Goal: Information Seeking & Learning: Learn about a topic

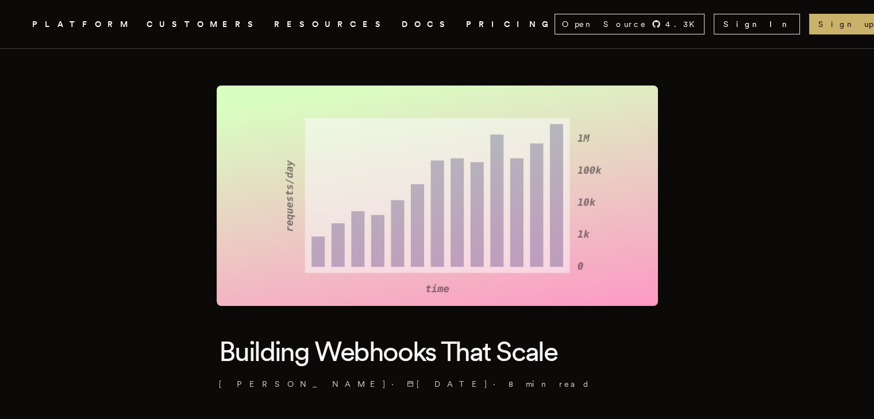
scroll to position [505, 0]
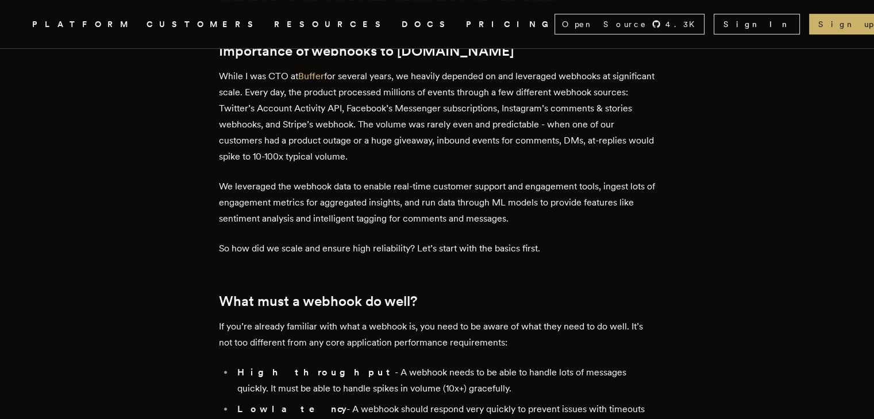
click at [449, 154] on p "While I was CTO at Buffer for several years, we heavily depended on and leverag…" at bounding box center [437, 116] width 436 height 96
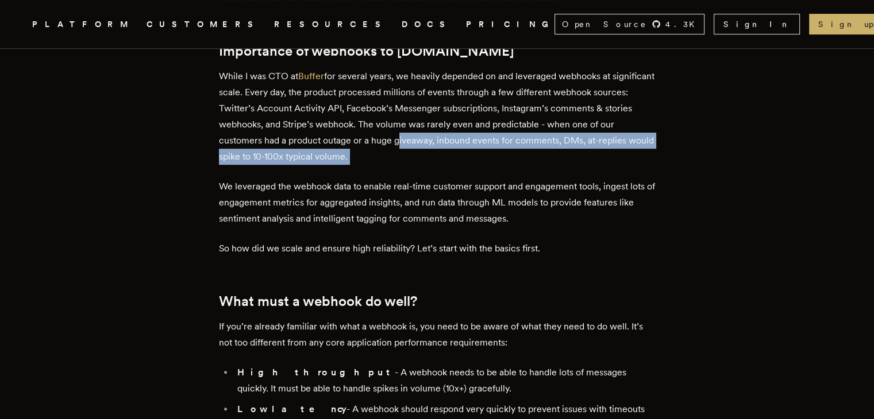
drag, startPoint x: 449, startPoint y: 154, endPoint x: 432, endPoint y: 137, distance: 24.4
click at [432, 137] on p "While I was CTO at Buffer for several years, we heavily depended on and leverag…" at bounding box center [437, 116] width 436 height 96
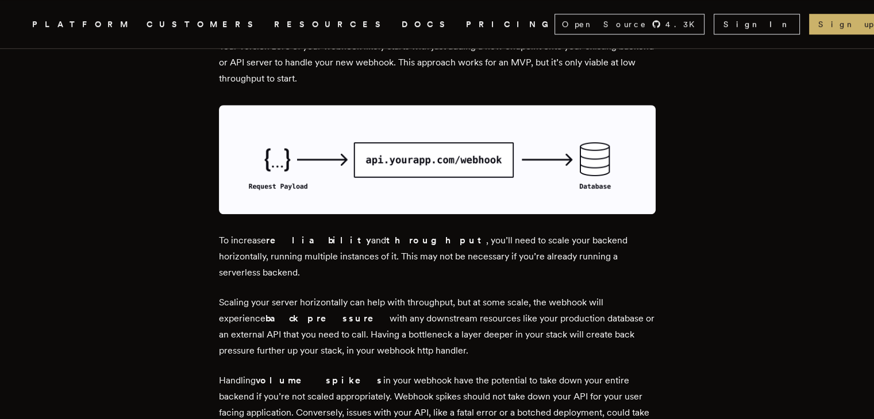
scroll to position [995, 0]
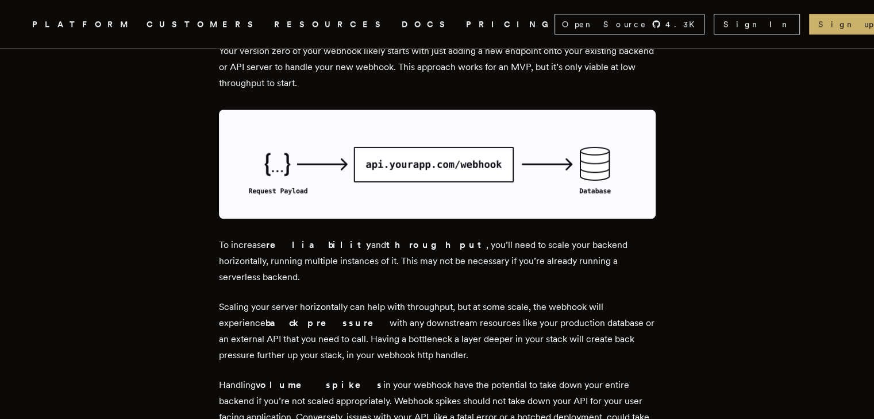
click at [384, 299] on p "Scaling your server horizontally can help with throughput, but at some scale, t…" at bounding box center [437, 331] width 436 height 64
drag, startPoint x: 384, startPoint y: 288, endPoint x: 449, endPoint y: 288, distance: 64.3
click at [449, 299] on p "Scaling your server horizontally can help with throughput, but at some scale, t…" at bounding box center [437, 331] width 436 height 64
drag, startPoint x: 449, startPoint y: 288, endPoint x: 476, endPoint y: 291, distance: 27.1
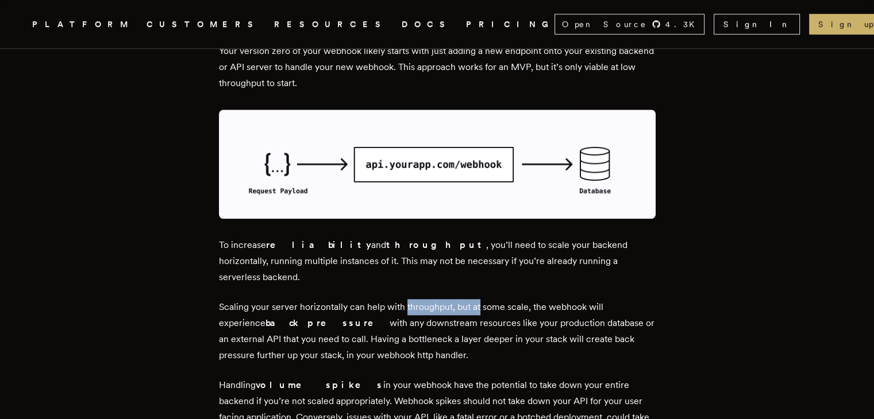
click at [476, 299] on p "Scaling your server horizontally can help with throughput, but at some scale, t…" at bounding box center [437, 331] width 436 height 64
drag, startPoint x: 476, startPoint y: 291, endPoint x: 543, endPoint y: 286, distance: 67.4
click at [543, 299] on p "Scaling your server horizontally can help with throughput, but at some scale, t…" at bounding box center [437, 331] width 436 height 64
click at [310, 318] on strong "back pressure" at bounding box center [327, 323] width 124 height 11
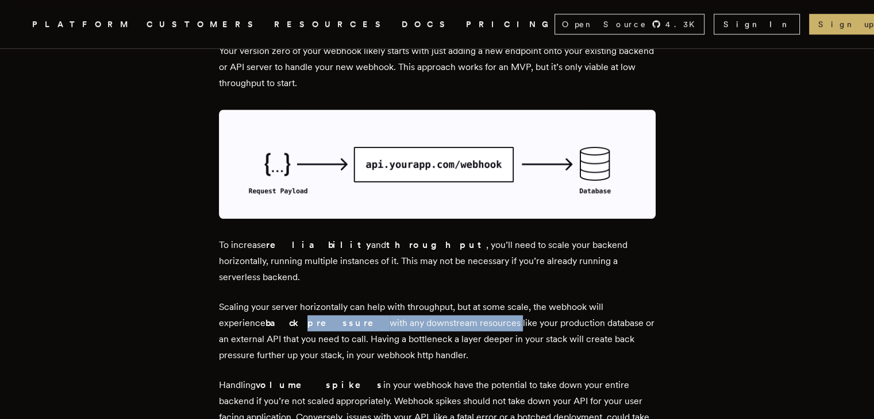
drag, startPoint x: 310, startPoint y: 309, endPoint x: 420, endPoint y: 312, distance: 110.3
click at [420, 312] on p "Scaling your server horizontally can help with throughput, but at some scale, t…" at bounding box center [437, 331] width 436 height 64
drag, startPoint x: 420, startPoint y: 312, endPoint x: 285, endPoint y: 304, distance: 135.8
click at [285, 304] on p "Scaling your server horizontally can help with throughput, but at some scale, t…" at bounding box center [437, 331] width 436 height 64
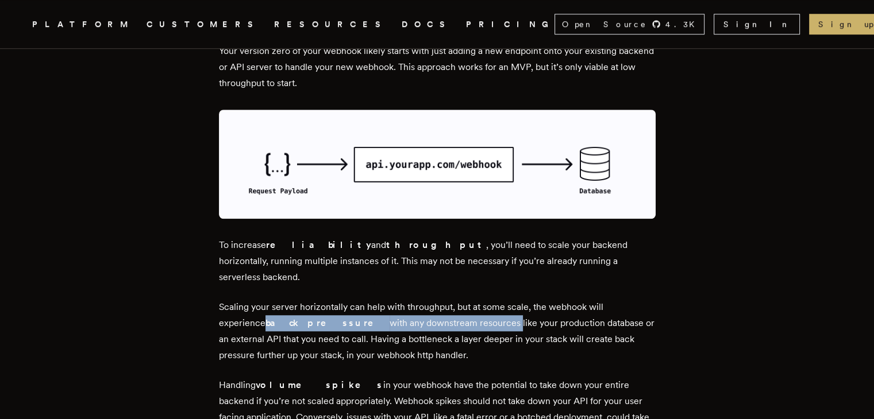
click at [285, 318] on strong "back pressure" at bounding box center [327, 323] width 124 height 11
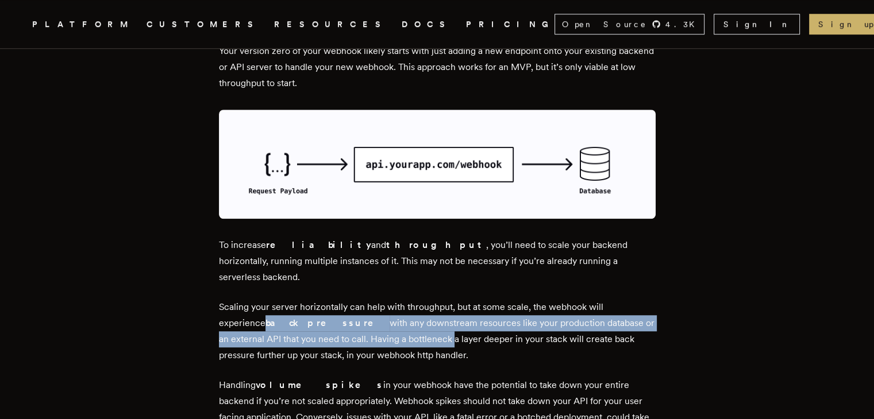
drag, startPoint x: 285, startPoint y: 304, endPoint x: 381, endPoint y: 314, distance: 96.4
click at [381, 314] on p "Scaling your server horizontally can help with throughput, but at some scale, t…" at bounding box center [437, 331] width 436 height 64
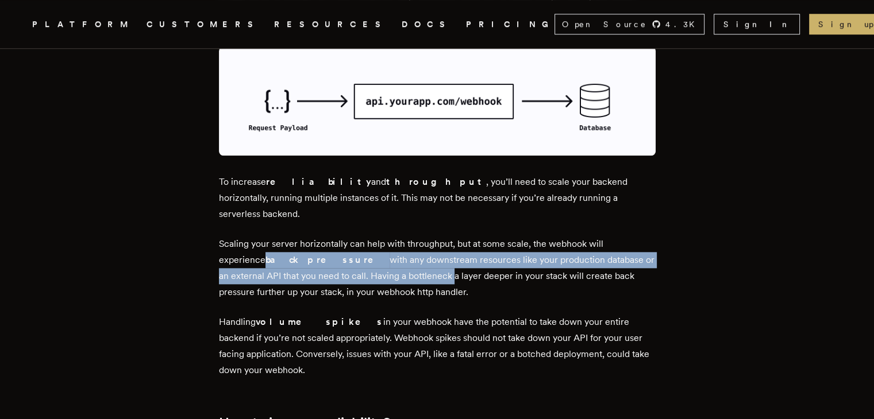
scroll to position [1060, 0]
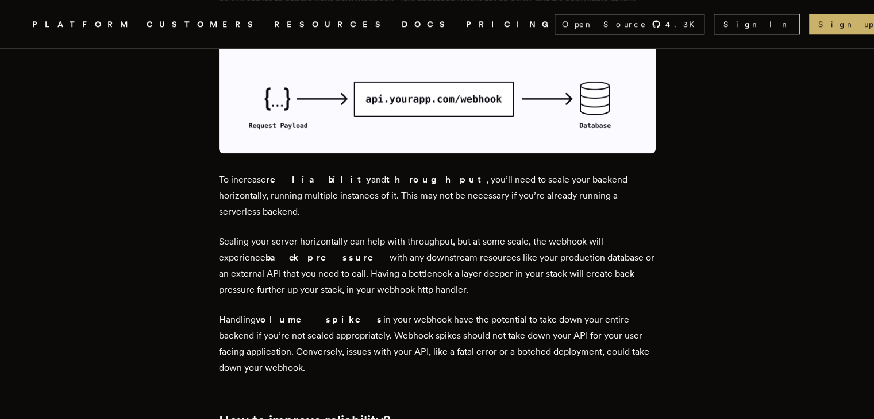
click at [248, 312] on p "Handling volume spikes in your webhook have the potential to take down your ent…" at bounding box center [437, 344] width 436 height 64
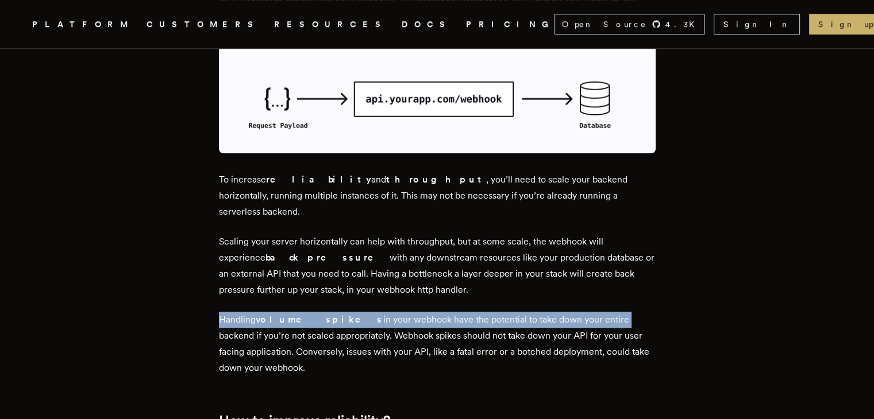
drag, startPoint x: 248, startPoint y: 301, endPoint x: 564, endPoint y: 307, distance: 316.5
click at [564, 312] on p "Handling volume spikes in your webhook have the potential to take down your ent…" at bounding box center [437, 344] width 436 height 64
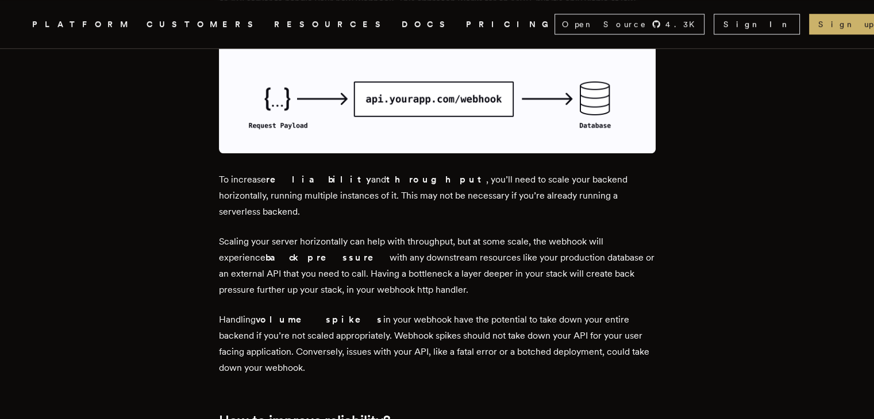
click at [331, 320] on p "Handling volume spikes in your webhook have the potential to take down your ent…" at bounding box center [437, 344] width 436 height 64
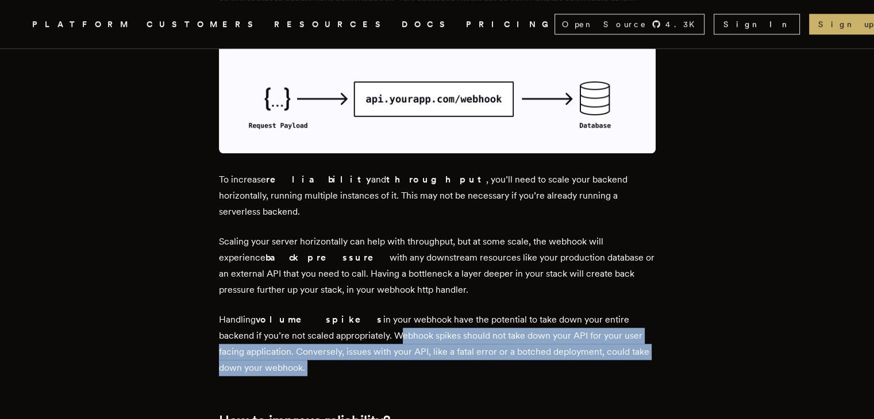
drag, startPoint x: 331, startPoint y: 320, endPoint x: 514, endPoint y: 342, distance: 184.5
click at [514, 342] on p "Handling volume spikes in your webhook have the potential to take down your ent…" at bounding box center [437, 344] width 436 height 64
click at [571, 333] on p "Handling volume spikes in your webhook have the potential to take down your ent…" at bounding box center [437, 344] width 436 height 64
drag, startPoint x: 571, startPoint y: 333, endPoint x: 345, endPoint y: 317, distance: 227.4
click at [345, 317] on p "Handling volume spikes in your webhook have the potential to take down your ent…" at bounding box center [437, 344] width 436 height 64
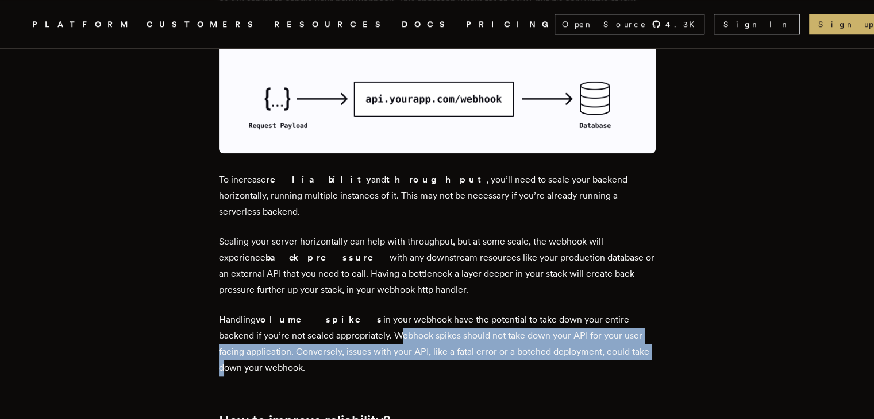
click at [345, 317] on p "Handling volume spikes in your webhook have the potential to take down your ent…" at bounding box center [437, 344] width 436 height 64
drag, startPoint x: 345, startPoint y: 317, endPoint x: 620, endPoint y: 337, distance: 276.4
click at [620, 337] on p "Handling volume spikes in your webhook have the potential to take down your ent…" at bounding box center [437, 344] width 436 height 64
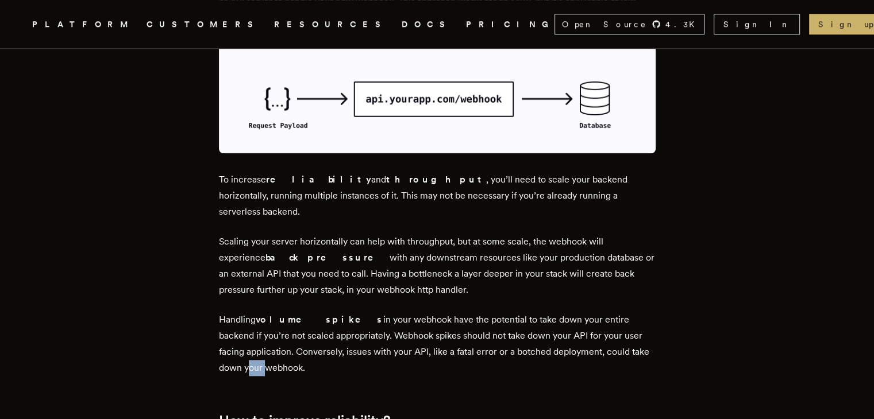
click at [620, 337] on p "Handling volume spikes in your webhook have the potential to take down your ent…" at bounding box center [437, 344] width 436 height 64
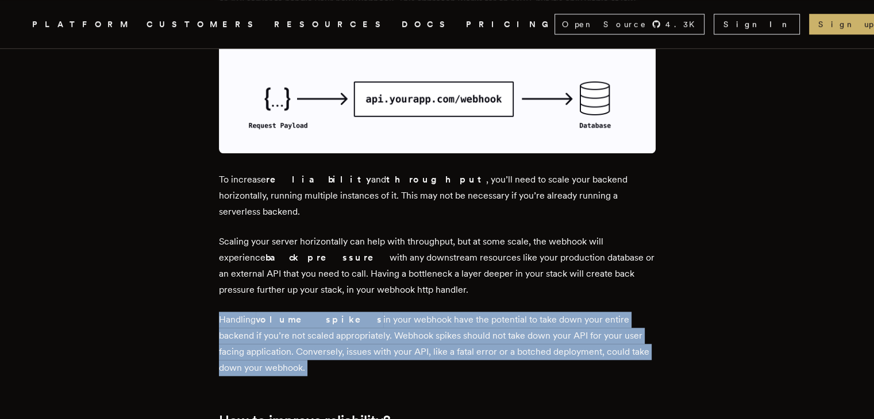
click at [620, 337] on p "Handling volume spikes in your webhook have the potential to take down your ent…" at bounding box center [437, 344] width 436 height 64
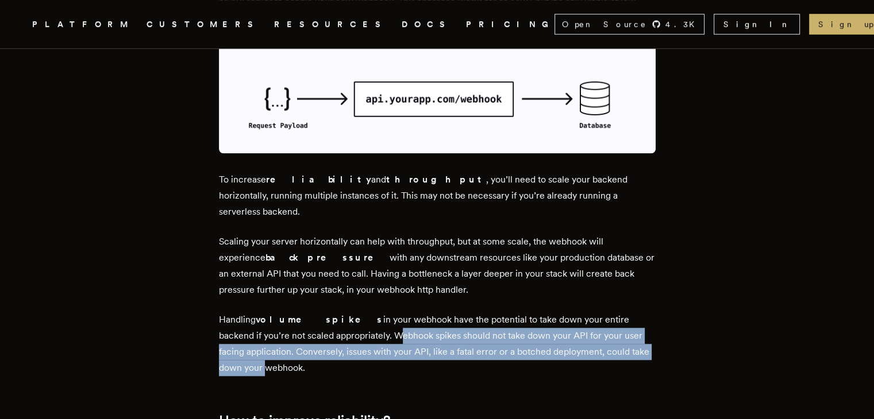
drag, startPoint x: 620, startPoint y: 337, endPoint x: 333, endPoint y: 319, distance: 288.3
click at [333, 319] on p "Handling volume spikes in your webhook have the potential to take down your ent…" at bounding box center [437, 344] width 436 height 64
drag, startPoint x: 333, startPoint y: 319, endPoint x: 326, endPoint y: 345, distance: 26.6
click at [326, 345] on p "Handling volume spikes in your webhook have the potential to take down your ent…" at bounding box center [437, 344] width 436 height 64
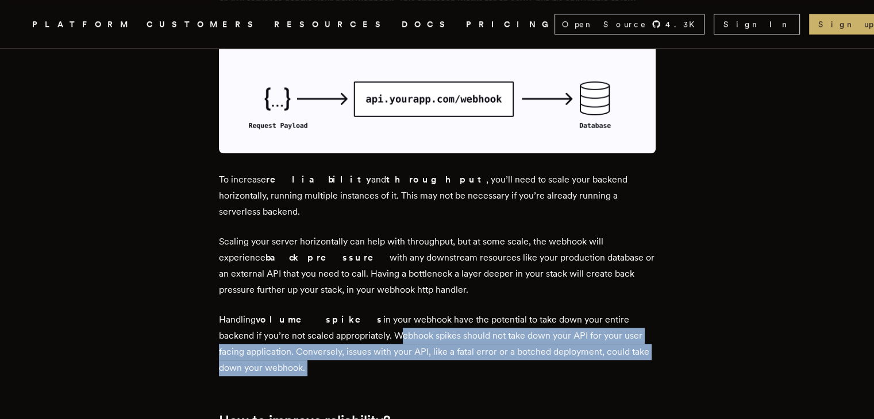
click at [326, 345] on p "Handling volume spikes in your webhook have the potential to take down your ent…" at bounding box center [437, 344] width 436 height 64
drag, startPoint x: 326, startPoint y: 345, endPoint x: 327, endPoint y: 315, distance: 29.3
click at [327, 315] on p "Handling volume spikes in your webhook have the potential to take down your ent…" at bounding box center [437, 344] width 436 height 64
drag, startPoint x: 327, startPoint y: 315, endPoint x: 334, endPoint y: 345, distance: 30.5
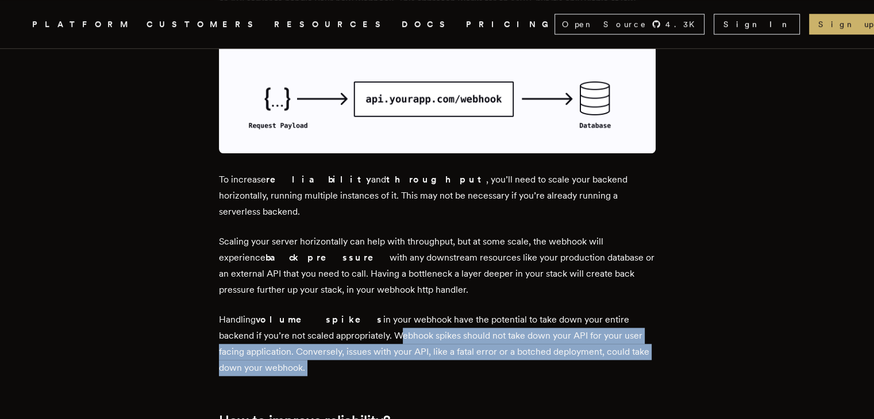
click at [334, 345] on p "Handling volume spikes in your webhook have the potential to take down your ent…" at bounding box center [437, 344] width 436 height 64
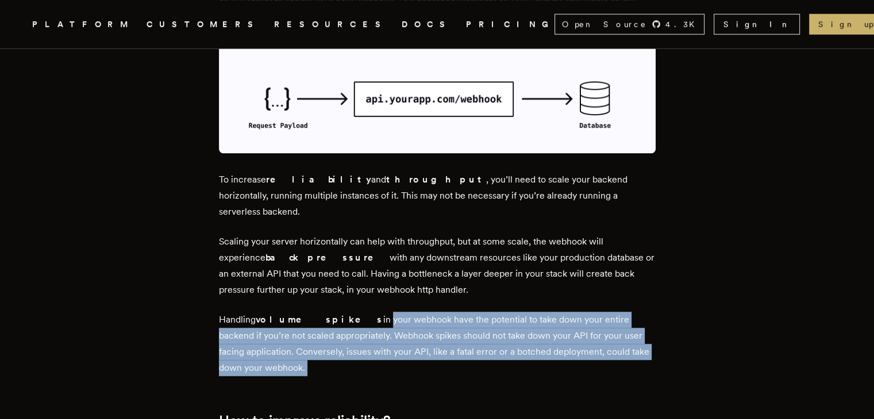
drag, startPoint x: 334, startPoint y: 345, endPoint x: 329, endPoint y: 303, distance: 42.2
click at [329, 312] on p "Handling volume spikes in your webhook have the potential to take down your ent…" at bounding box center [437, 344] width 436 height 64
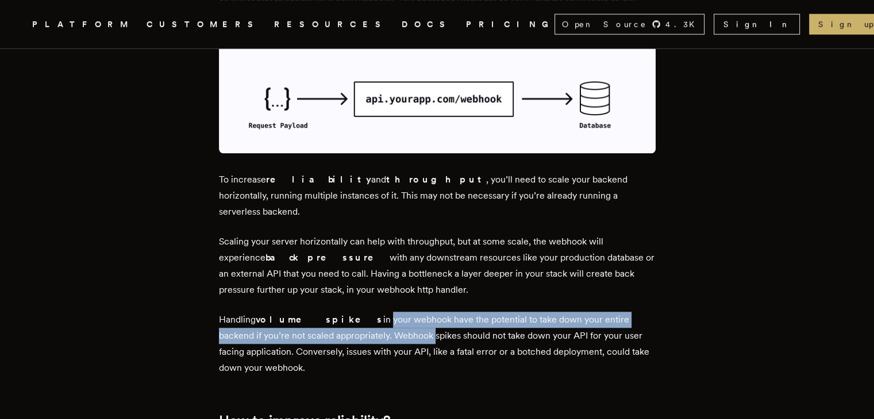
drag, startPoint x: 329, startPoint y: 303, endPoint x: 331, endPoint y: 315, distance: 13.0
click at [331, 315] on p "Handling volume spikes in your webhook have the potential to take down your ent…" at bounding box center [437, 344] width 436 height 64
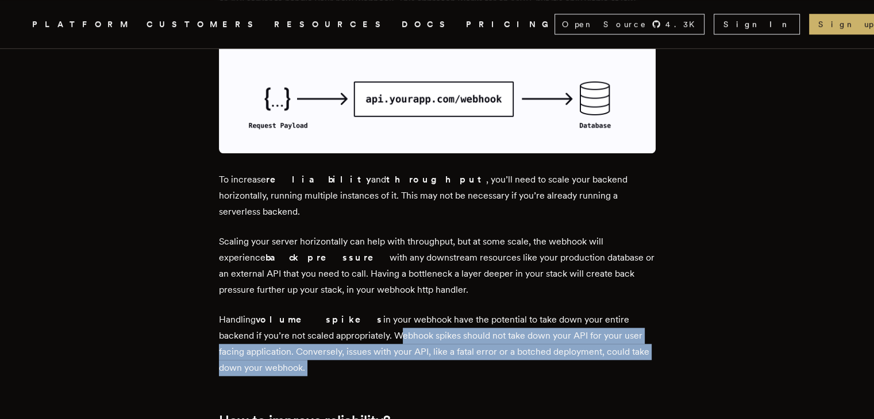
drag, startPoint x: 331, startPoint y: 315, endPoint x: 333, endPoint y: 345, distance: 29.3
click at [333, 345] on p "Handling volume spikes in your webhook have the potential to take down your ent…" at bounding box center [437, 344] width 436 height 64
drag, startPoint x: 333, startPoint y: 345, endPoint x: 329, endPoint y: 321, distance: 24.0
click at [329, 321] on p "Handling volume spikes in your webhook have the potential to take down your ent…" at bounding box center [437, 344] width 436 height 64
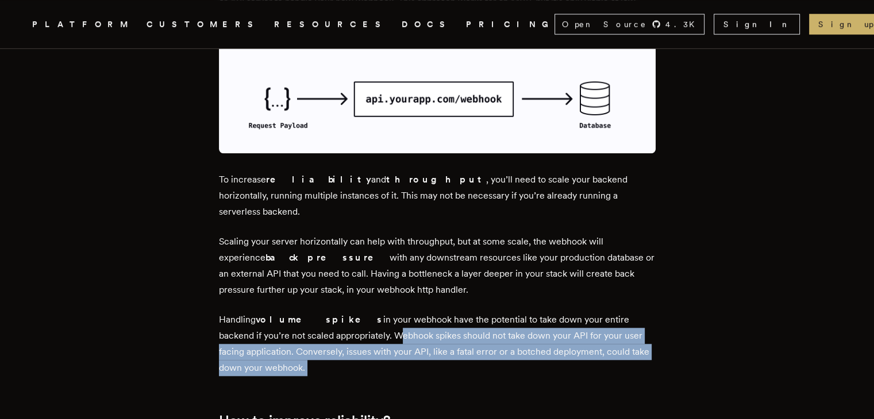
click at [329, 321] on p "Handling volume spikes in your webhook have the potential to take down your ent…" at bounding box center [437, 344] width 436 height 64
drag, startPoint x: 329, startPoint y: 321, endPoint x: 330, endPoint y: 347, distance: 26.4
click at [330, 347] on p "Handling volume spikes in your webhook have the potential to take down your ent…" at bounding box center [437, 344] width 436 height 64
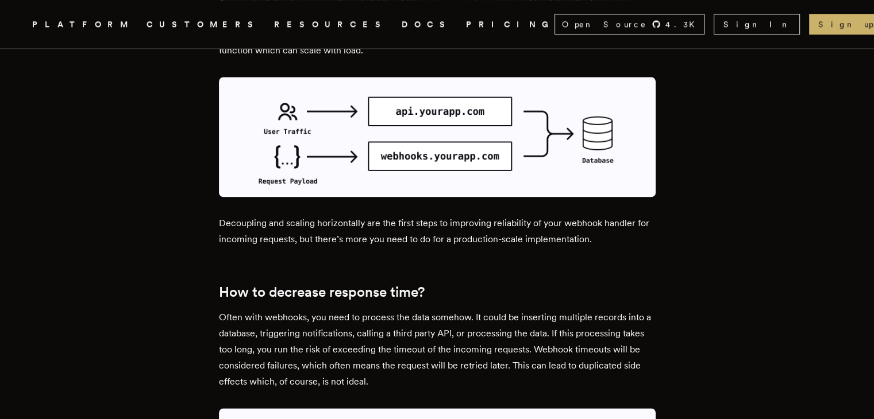
scroll to position [1507, 0]
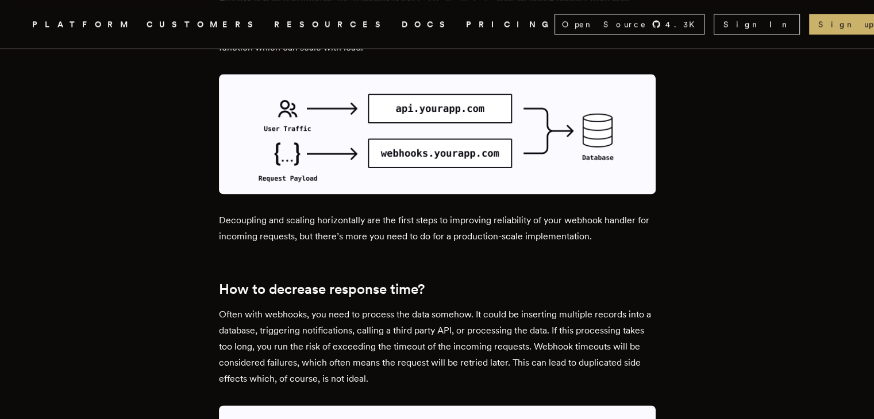
click at [302, 307] on p "Often with webhooks, you need to process the data somehow. It could be insertin…" at bounding box center [437, 347] width 436 height 80
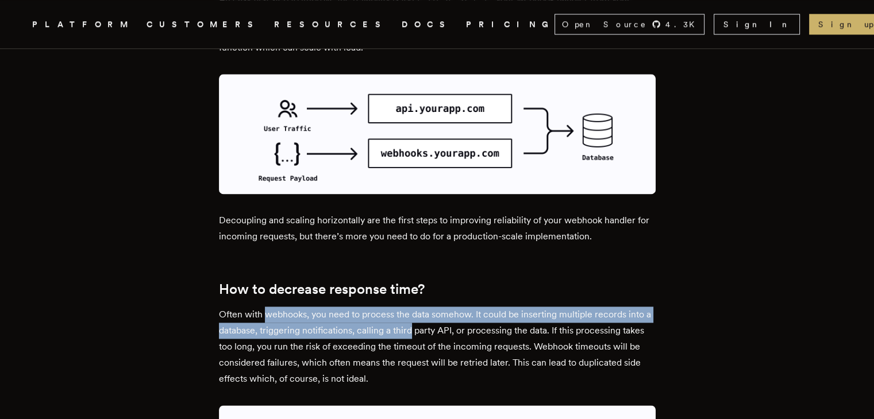
drag, startPoint x: 302, startPoint y: 290, endPoint x: 412, endPoint y: 315, distance: 113.1
click at [412, 315] on p "Often with webhooks, you need to process the data somehow. It could be insertin…" at bounding box center [437, 347] width 436 height 80
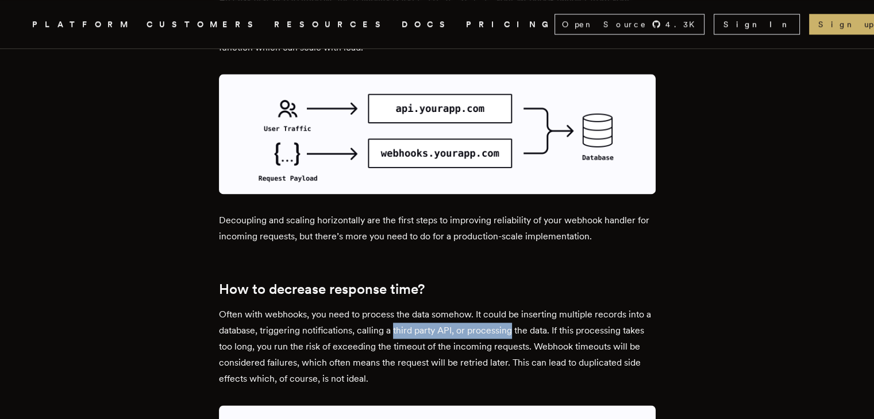
drag, startPoint x: 412, startPoint y: 315, endPoint x: 514, endPoint y: 312, distance: 102.3
click at [514, 312] on p "Often with webhooks, you need to process the data somehow. It could be insertin…" at bounding box center [437, 347] width 436 height 80
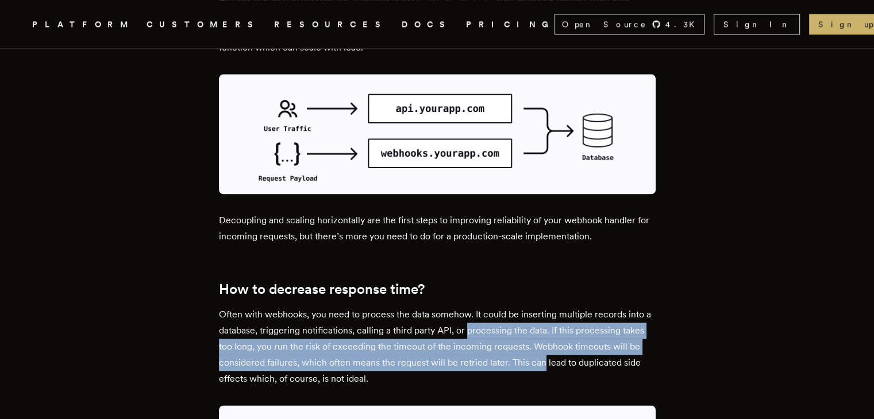
drag, startPoint x: 514, startPoint y: 312, endPoint x: 561, endPoint y: 341, distance: 54.7
click at [561, 341] on p "Often with webhooks, you need to process the data somehow. It could be insertin…" at bounding box center [437, 347] width 436 height 80
drag, startPoint x: 561, startPoint y: 341, endPoint x: 432, endPoint y: 312, distance: 131.9
click at [432, 312] on p "Often with webhooks, you need to process the data somehow. It could be insertin…" at bounding box center [437, 347] width 436 height 80
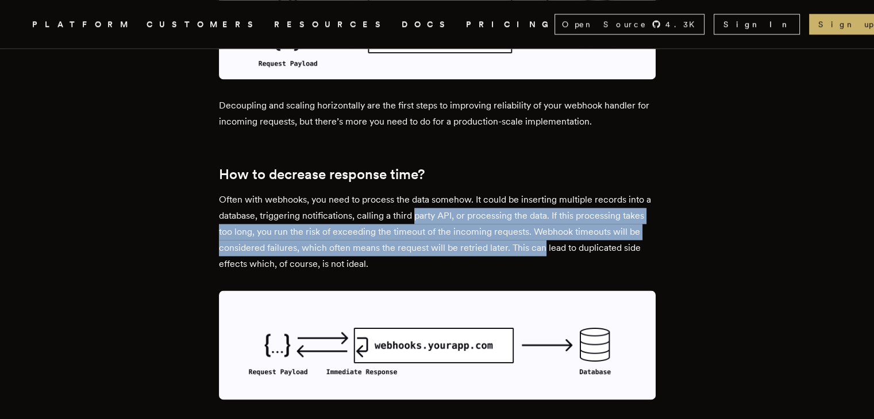
scroll to position [1627, 0]
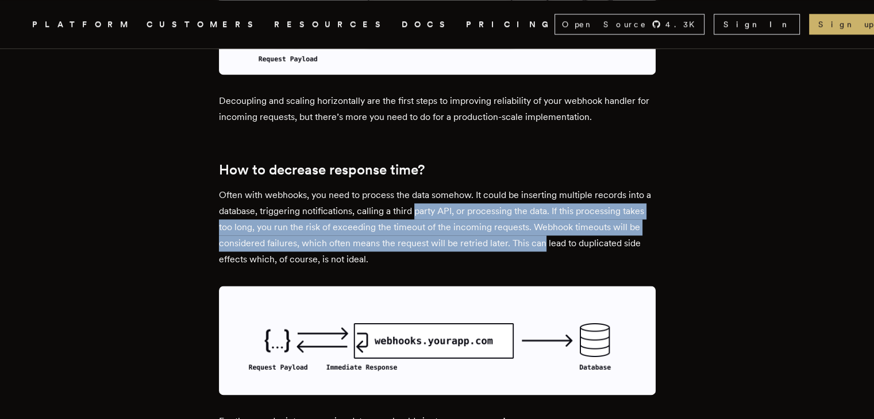
click at [430, 228] on p "Often with webhooks, you need to process the data somehow. It could be insertin…" at bounding box center [437, 227] width 436 height 80
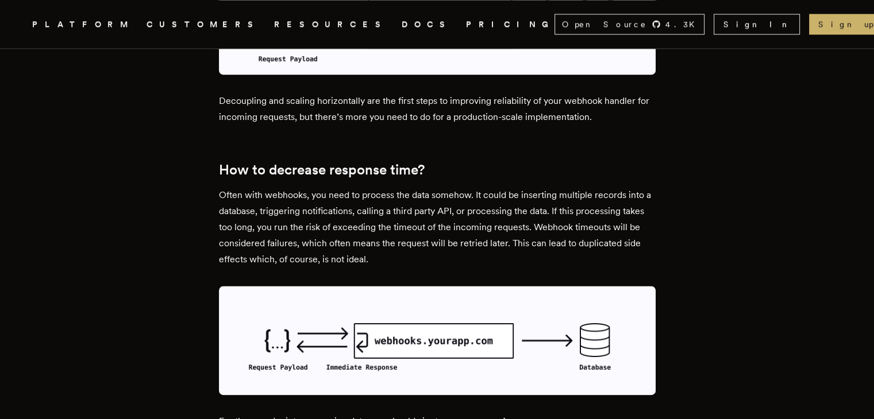
click at [373, 197] on p "Often with webhooks, you need to process the data somehow. It could be insertin…" at bounding box center [437, 227] width 436 height 80
drag, startPoint x: 373, startPoint y: 197, endPoint x: 574, endPoint y: 188, distance: 201.2
click at [574, 188] on p "Often with webhooks, you need to process the data somehow. It could be insertin…" at bounding box center [437, 227] width 436 height 80
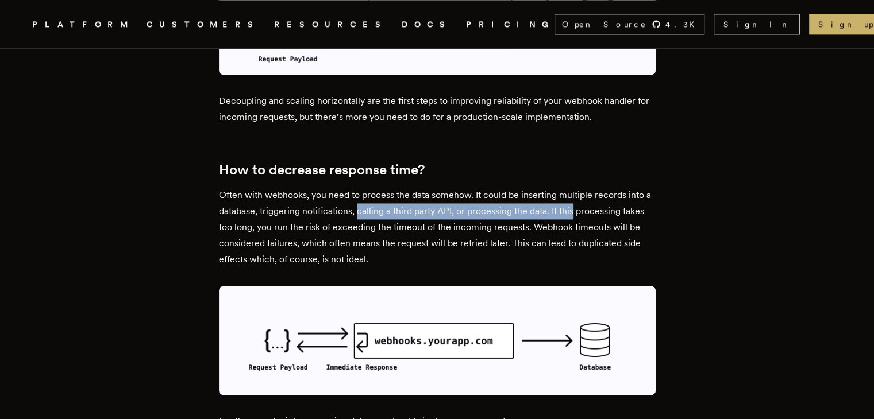
click at [574, 188] on p "Often with webhooks, you need to process the data somehow. It could be insertin…" at bounding box center [437, 227] width 436 height 80
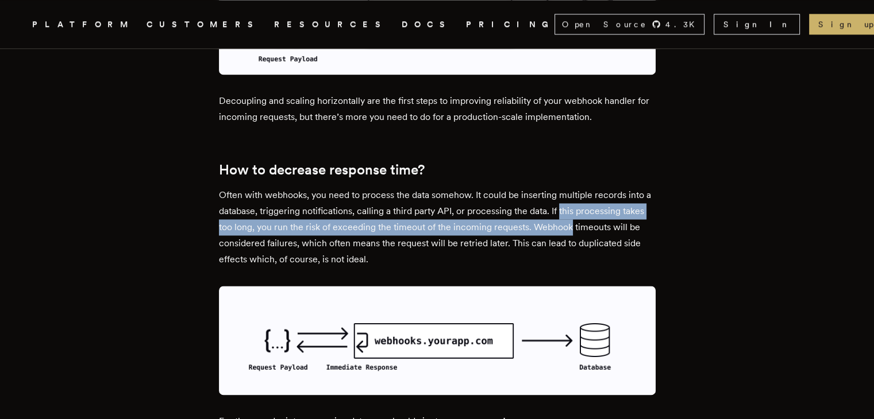
drag, startPoint x: 574, startPoint y: 188, endPoint x: 563, endPoint y: 206, distance: 21.7
click at [563, 206] on p "Often with webhooks, you need to process the data somehow. It could be insertin…" at bounding box center [437, 227] width 436 height 80
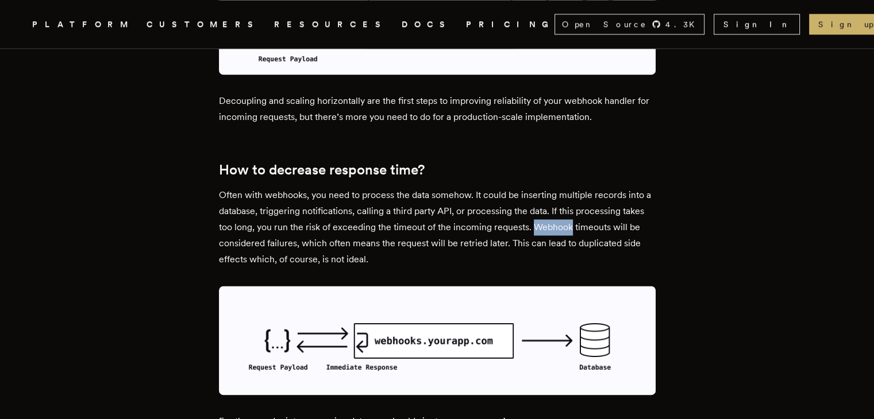
click at [563, 206] on p "Often with webhooks, you need to process the data somehow. It could be insertin…" at bounding box center [437, 227] width 436 height 80
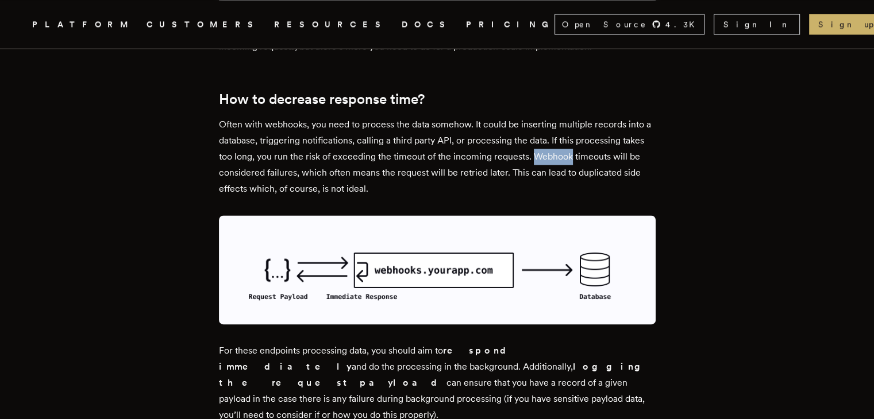
scroll to position [1700, 0]
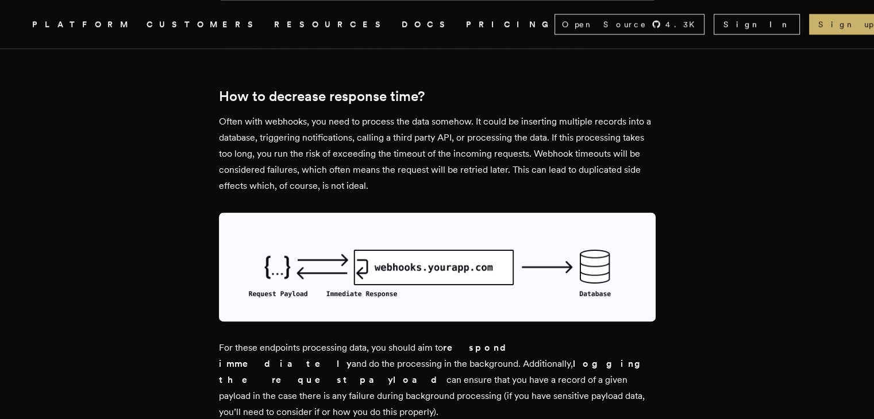
click at [551, 144] on p "Often with webhooks, you need to process the data somehow. It could be insertin…" at bounding box center [437, 154] width 436 height 80
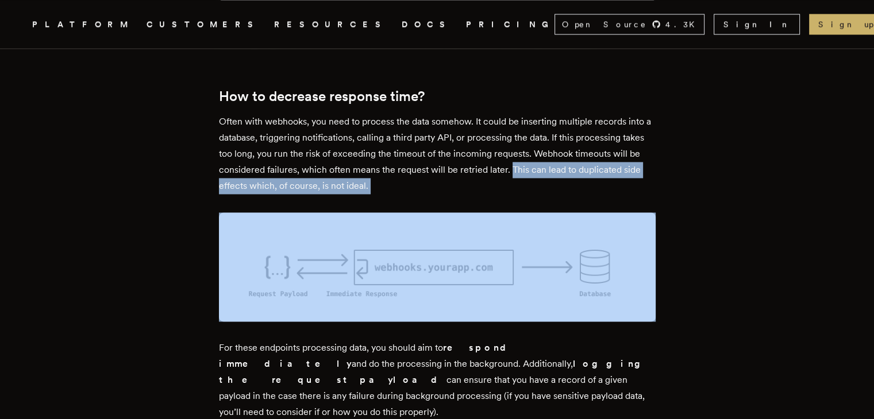
drag, startPoint x: 551, startPoint y: 144, endPoint x: 635, endPoint y: 159, distance: 84.7
click at [635, 159] on p "Often with webhooks, you need to process the data somehow. It could be insertin…" at bounding box center [437, 154] width 436 height 80
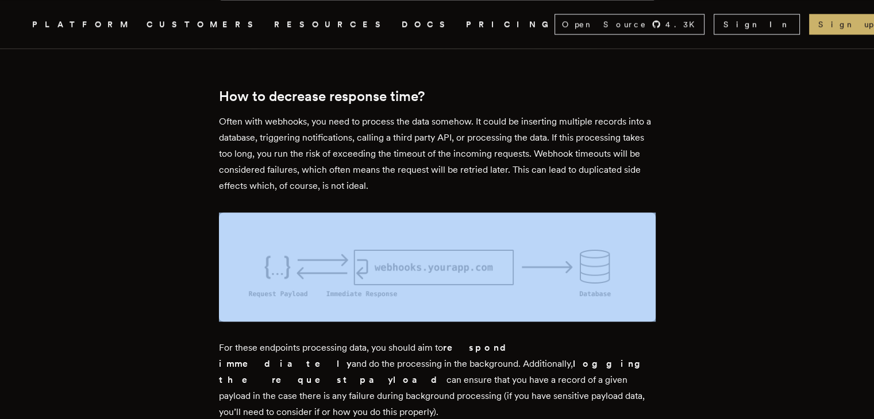
drag, startPoint x: 635, startPoint y: 159, endPoint x: 439, endPoint y: 269, distance: 224.0
click at [439, 269] on div "Webhooks are core to integrating with other software services. Your application…" at bounding box center [437, 182] width 436 height 2931
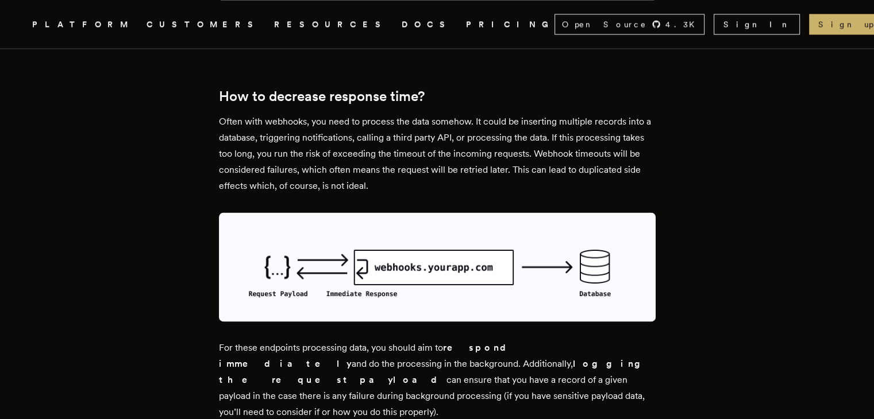
click at [462, 342] on strong "respond immediately" at bounding box center [367, 355] width 296 height 27
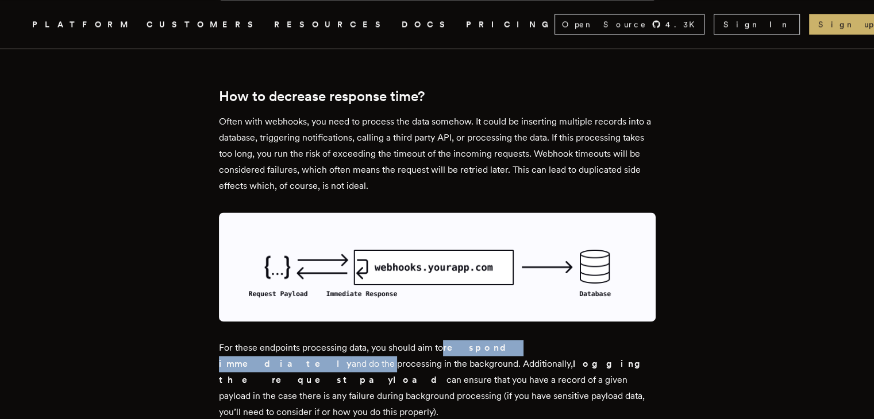
drag, startPoint x: 462, startPoint y: 325, endPoint x: 577, endPoint y: 319, distance: 115.0
click at [577, 340] on p "For these endpoints processing data, you should aim to respond immediately and …" at bounding box center [437, 380] width 436 height 80
drag, startPoint x: 577, startPoint y: 319, endPoint x: 393, endPoint y: 321, distance: 183.8
click at [393, 340] on p "For these endpoints processing data, you should aim to respond immediately and …" at bounding box center [437, 380] width 436 height 80
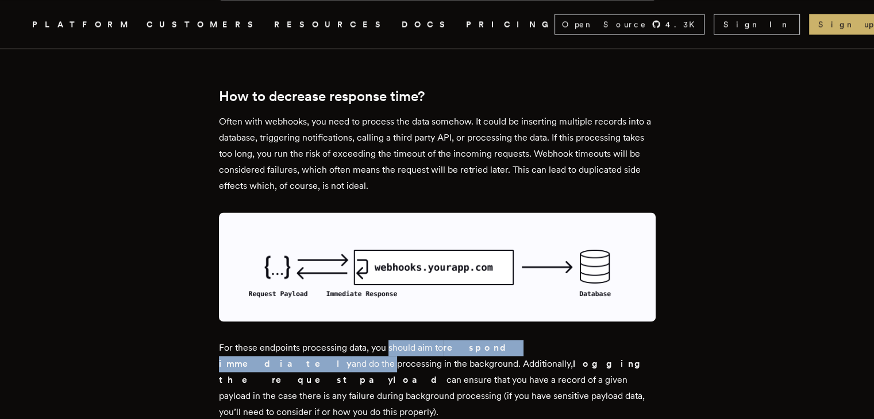
click at [393, 340] on p "For these endpoints processing data, you should aim to respond immediately and …" at bounding box center [437, 380] width 436 height 80
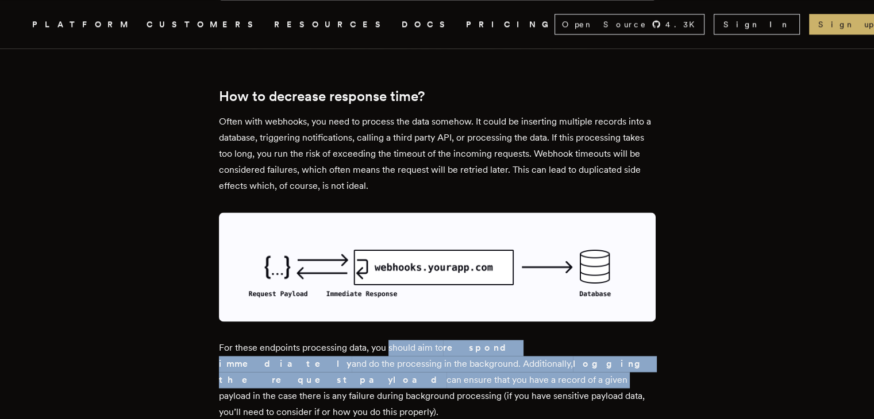
drag, startPoint x: 393, startPoint y: 321, endPoint x: 687, endPoint y: 345, distance: 295.1
click at [687, 345] on article "Building Webhooks That Scale Dan Farrelly · 7/27/2022 · 8 min read Webhooks are…" at bounding box center [437, 110] width 782 height 3522
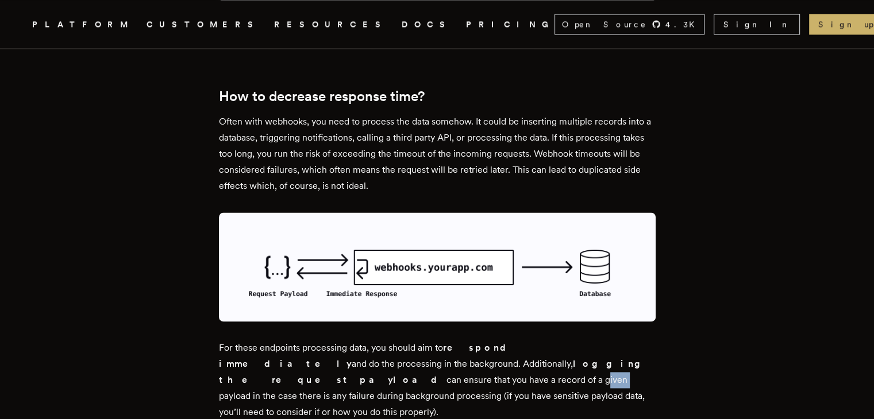
drag, startPoint x: 687, startPoint y: 345, endPoint x: 623, endPoint y: 347, distance: 64.3
click at [623, 347] on article "Building Webhooks That Scale Dan Farrelly · 7/27/2022 · 8 min read Webhooks are…" at bounding box center [437, 110] width 782 height 3522
click at [623, 347] on p "For these endpoints processing data, you should aim to respond immediately and …" at bounding box center [437, 380] width 436 height 80
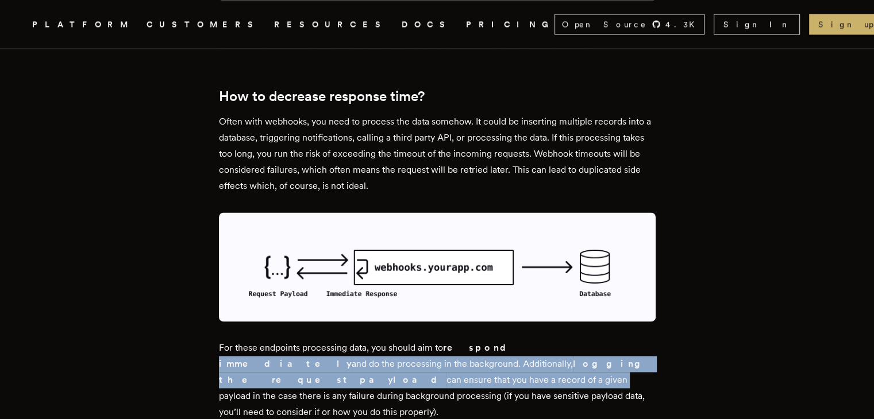
drag, startPoint x: 623, startPoint y: 347, endPoint x: 519, endPoint y: 327, distance: 105.2
click at [519, 340] on p "For these endpoints processing data, you should aim to respond immediately and …" at bounding box center [437, 380] width 436 height 80
click at [366, 358] on strong "logging the request payload" at bounding box center [434, 371] width 430 height 27
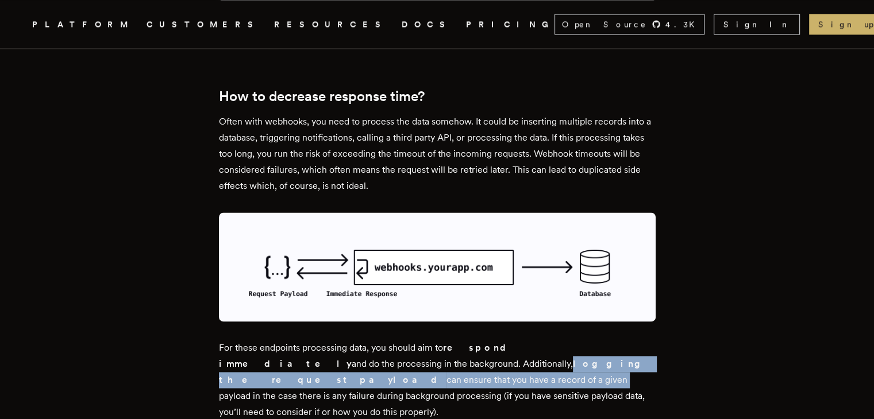
drag, startPoint x: 366, startPoint y: 344, endPoint x: 644, endPoint y: 341, distance: 278.0
click at [644, 341] on p "For these endpoints processing data, you should aim to respond immediately and …" at bounding box center [437, 380] width 436 height 80
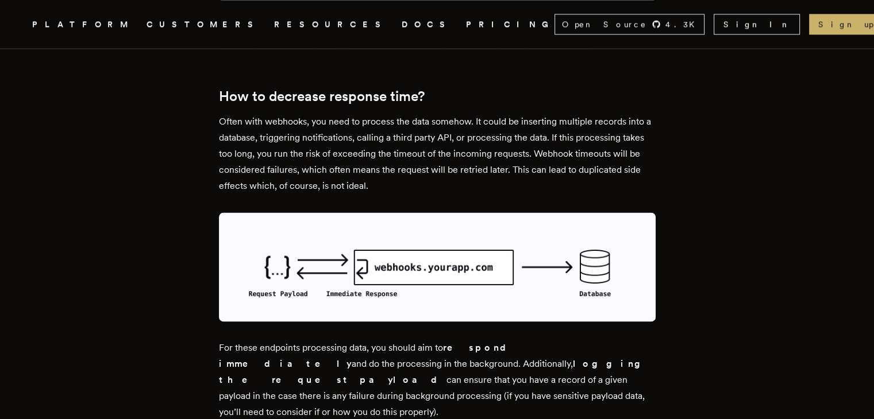
click at [403, 340] on p "For these endpoints processing data, you should aim to respond immediately and …" at bounding box center [437, 380] width 436 height 80
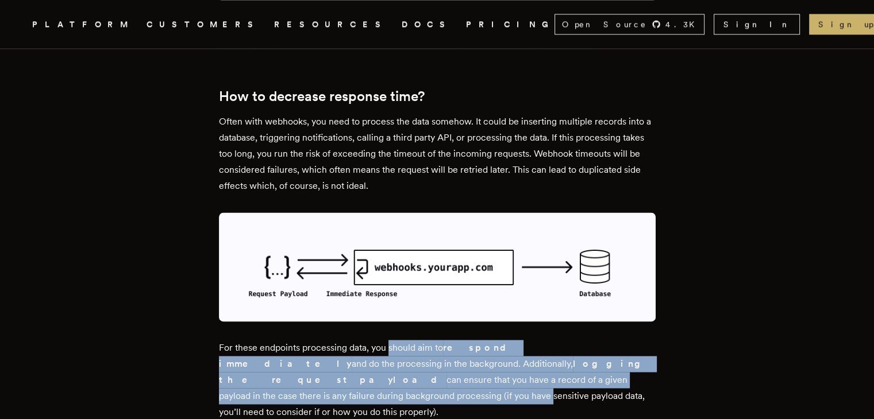
drag, startPoint x: 403, startPoint y: 332, endPoint x: 546, endPoint y: 350, distance: 144.7
click at [546, 350] on p "For these endpoints processing data, you should aim to respond immediately and …" at bounding box center [437, 380] width 436 height 80
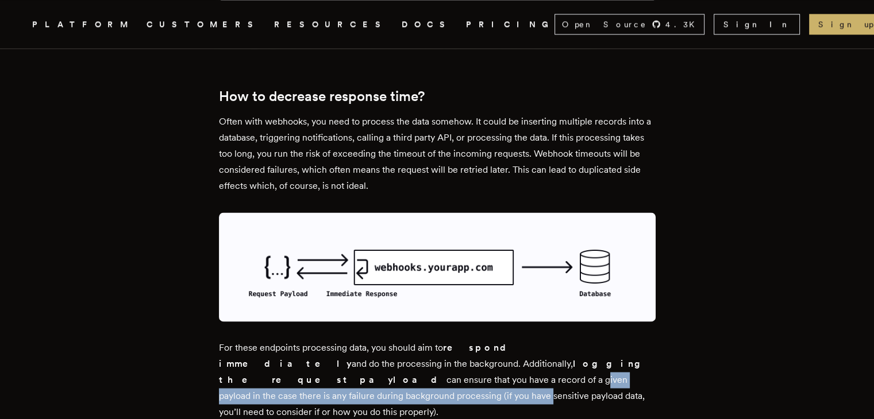
drag, startPoint x: 546, startPoint y: 350, endPoint x: 635, endPoint y: 341, distance: 89.4
click at [635, 341] on p "For these endpoints processing data, you should aim to respond immediately and …" at bounding box center [437, 380] width 436 height 80
drag, startPoint x: 635, startPoint y: 341, endPoint x: 549, endPoint y: 359, distance: 88.0
click at [549, 359] on p "For these endpoints processing data, you should aim to respond immediately and …" at bounding box center [437, 380] width 436 height 80
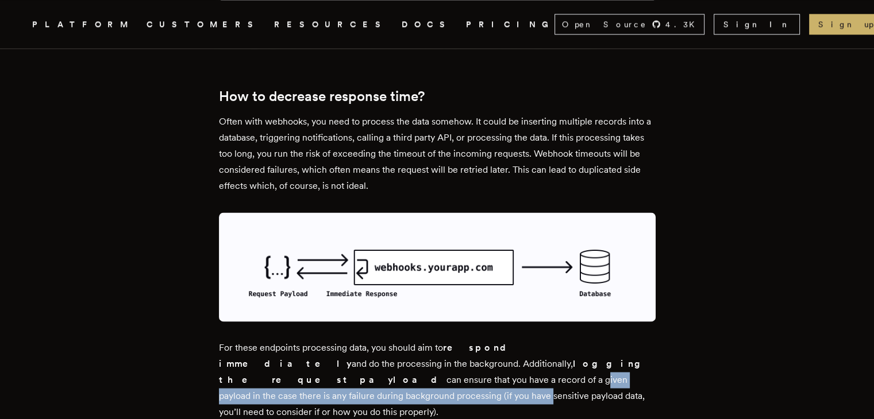
click at [549, 359] on p "For these endpoints processing data, you should aim to respond immediately and …" at bounding box center [437, 380] width 436 height 80
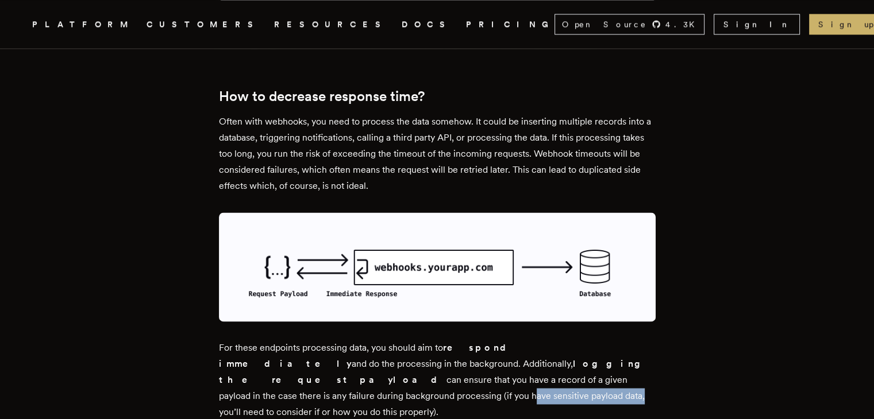
drag, startPoint x: 549, startPoint y: 359, endPoint x: 639, endPoint y: 362, distance: 89.7
click at [639, 362] on p "For these endpoints processing data, you should aim to respond immediately and …" at bounding box center [437, 380] width 436 height 80
click at [650, 376] on p "For these endpoints processing data, you should aim to respond immediately and …" at bounding box center [437, 380] width 436 height 80
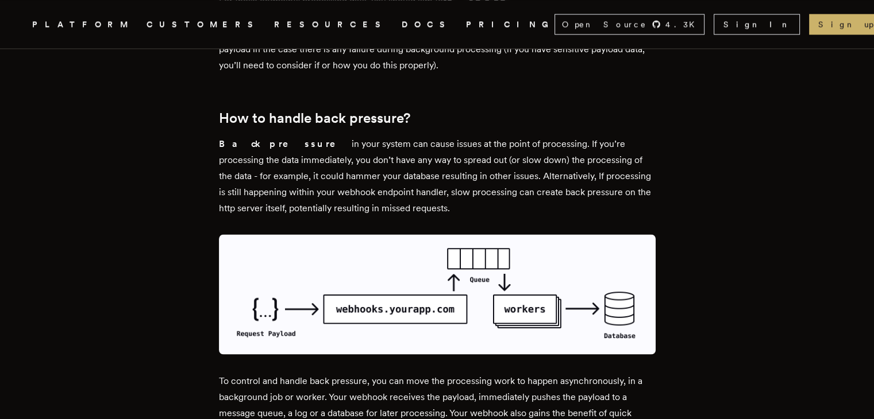
scroll to position [2044, 0]
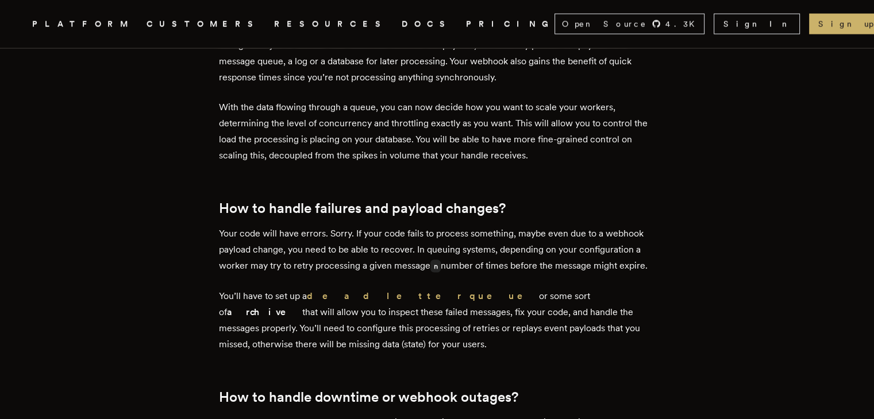
scroll to position [2401, 0]
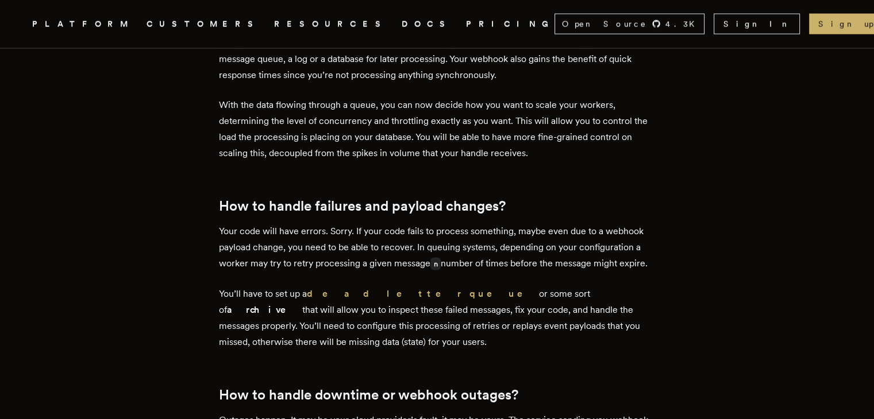
click at [405, 223] on p "Your code will have errors. Sorry. If your code fails to process something, may…" at bounding box center [437, 247] width 436 height 49
drag, startPoint x: 405, startPoint y: 204, endPoint x: 453, endPoint y: 207, distance: 47.8
click at [453, 223] on p "Your code will have errors. Sorry. If your code fails to process something, may…" at bounding box center [437, 247] width 436 height 49
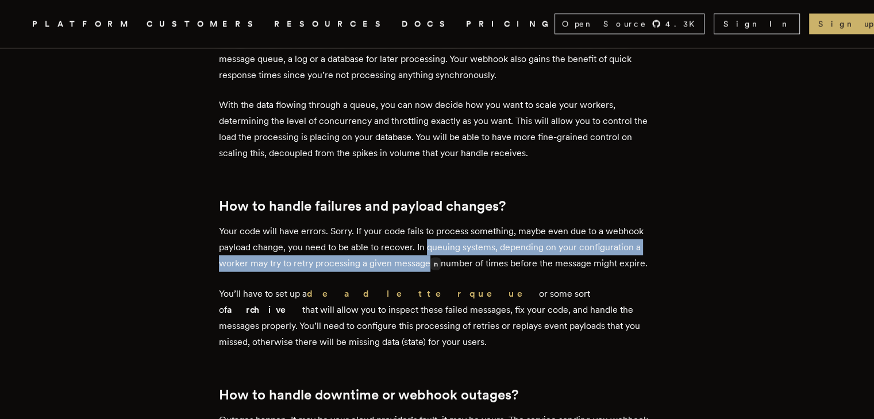
drag, startPoint x: 453, startPoint y: 207, endPoint x: 421, endPoint y: 224, distance: 35.7
click at [421, 224] on p "Your code will have errors. Sorry. If your code fails to process something, may…" at bounding box center [437, 247] width 436 height 49
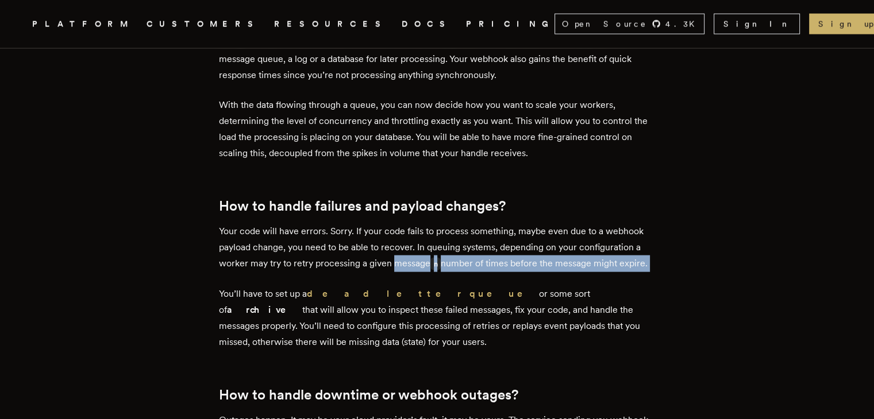
drag, startPoint x: 421, startPoint y: 224, endPoint x: 616, endPoint y: 231, distance: 194.8
click at [616, 231] on p "Your code will have errors. Sorry. If your code fails to process something, may…" at bounding box center [437, 247] width 436 height 49
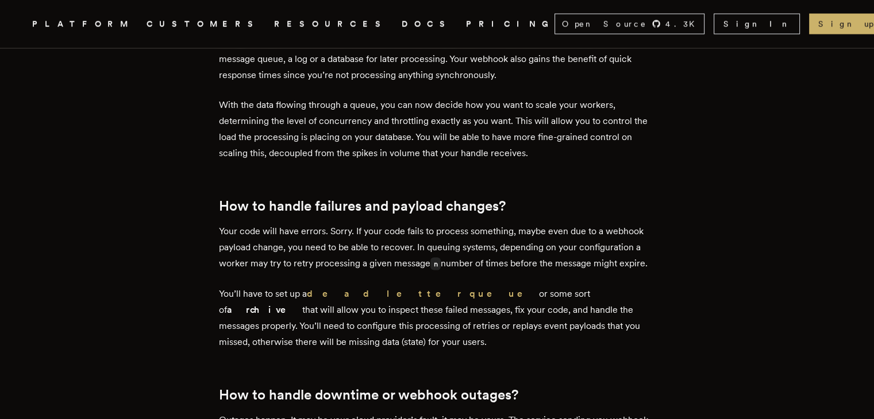
drag, startPoint x: 616, startPoint y: 231, endPoint x: 617, endPoint y: 281, distance: 50.0
click at [617, 286] on p "You’ll have to set up a dead letter queue or some sort of archive that will all…" at bounding box center [437, 318] width 436 height 64
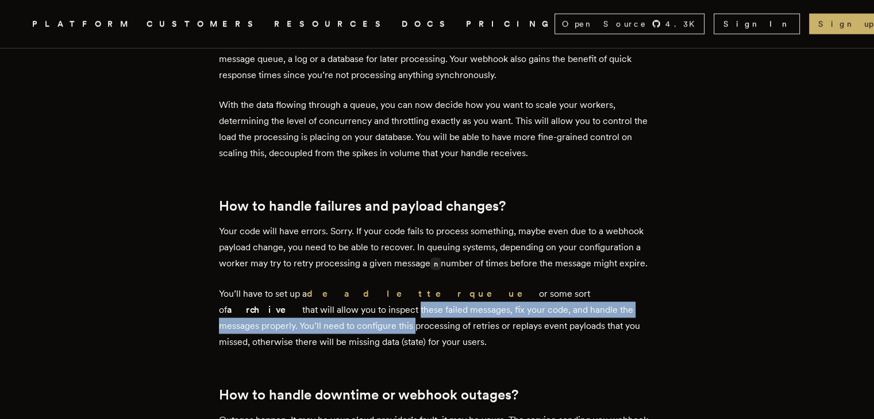
drag, startPoint x: 617, startPoint y: 281, endPoint x: 600, endPoint y: 248, distance: 37.5
drag, startPoint x: 600, startPoint y: 248, endPoint x: 632, endPoint y: 289, distance: 51.9
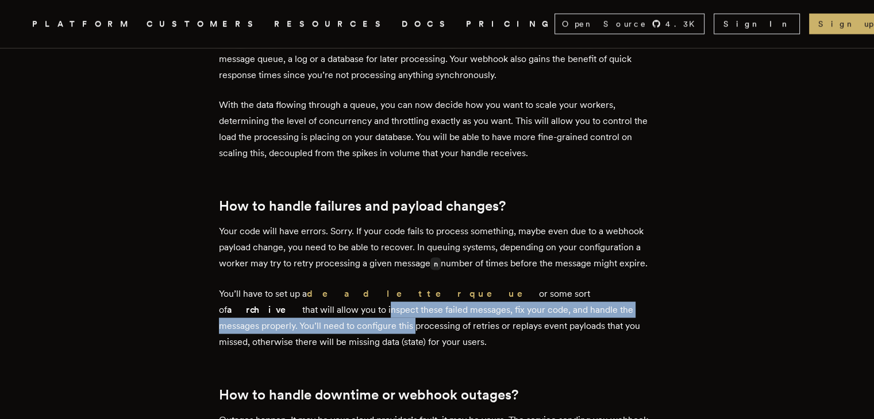
click at [632, 289] on p "You’ll have to set up a dead letter queue or some sort of archive that will all…" at bounding box center [437, 318] width 436 height 64
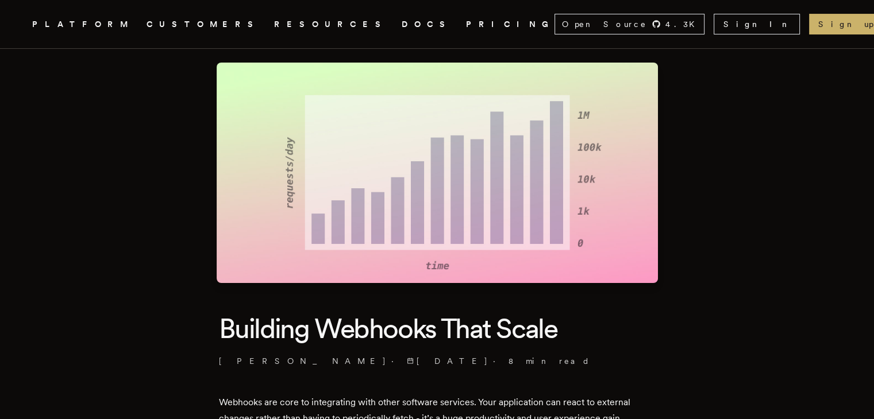
scroll to position [0, 0]
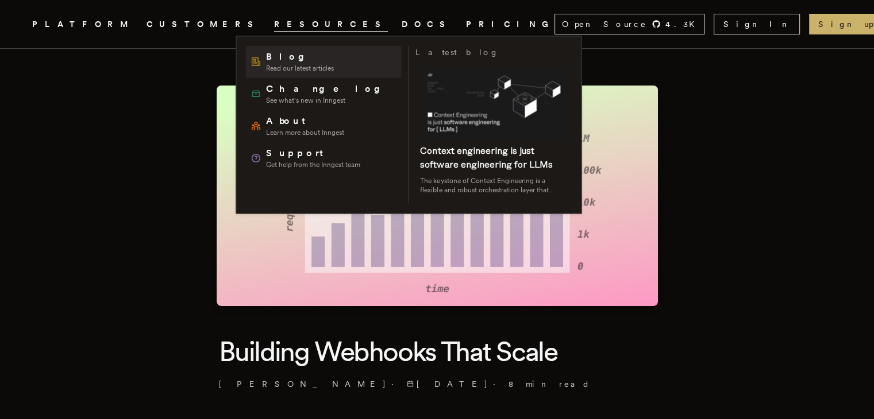
click at [285, 51] on span "Blog" at bounding box center [300, 57] width 68 height 14
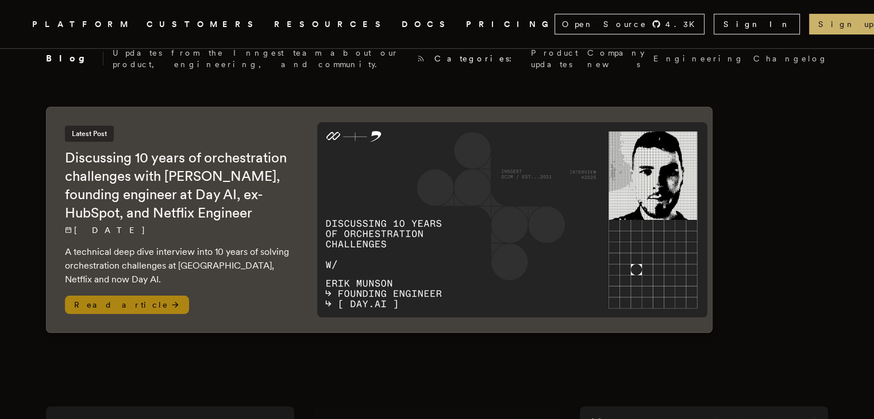
scroll to position [390, 0]
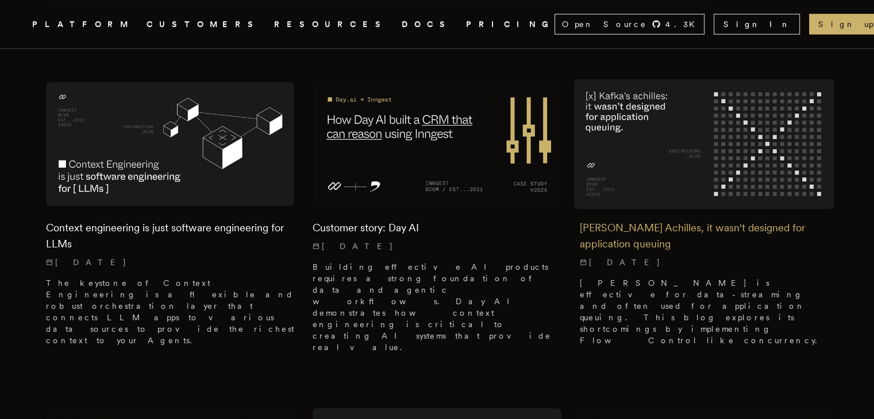
scroll to position [344, 0]
click at [718, 240] on h2 "[PERSON_NAME] Achilles, it wasn't designed for application queuing" at bounding box center [704, 237] width 248 height 32
click at [641, 210] on img at bounding box center [703, 145] width 261 height 130
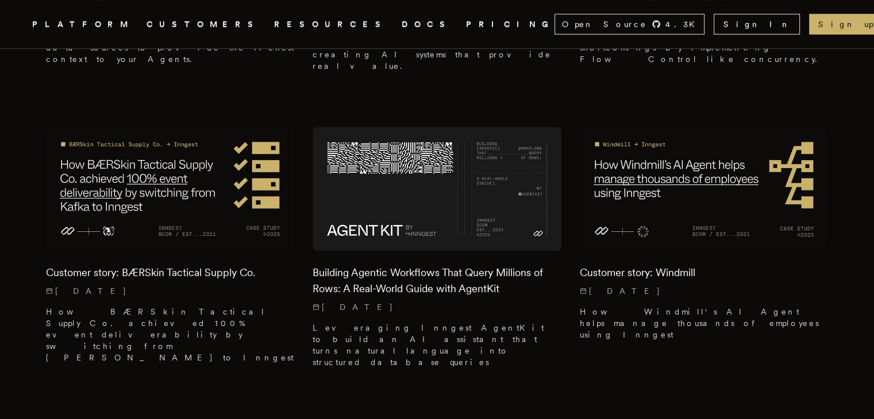
scroll to position [627, 0]
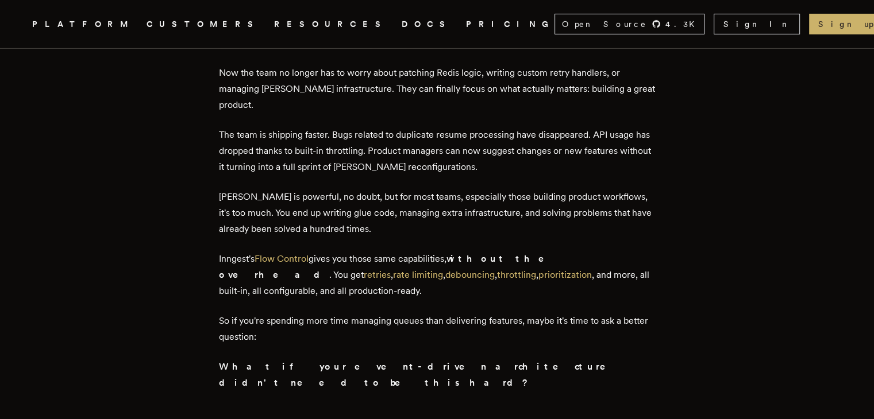
scroll to position [3780, 0]
